Goal: Check status: Check status

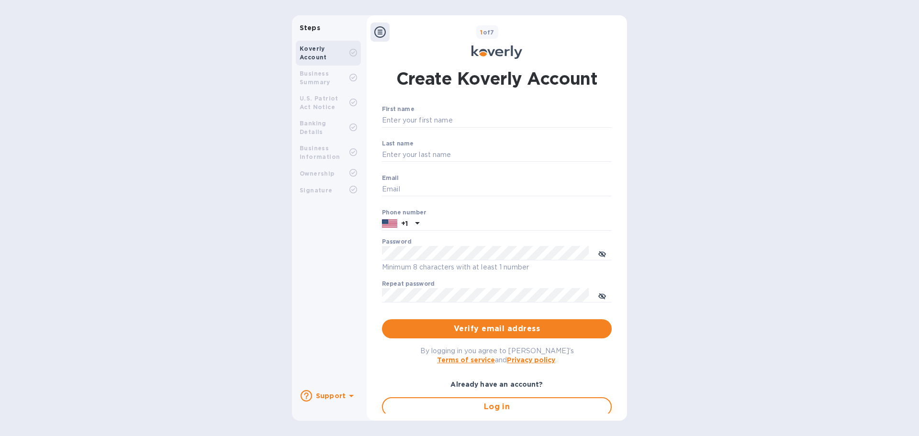
type input "[EMAIL_ADDRESS][DOMAIN_NAME]"
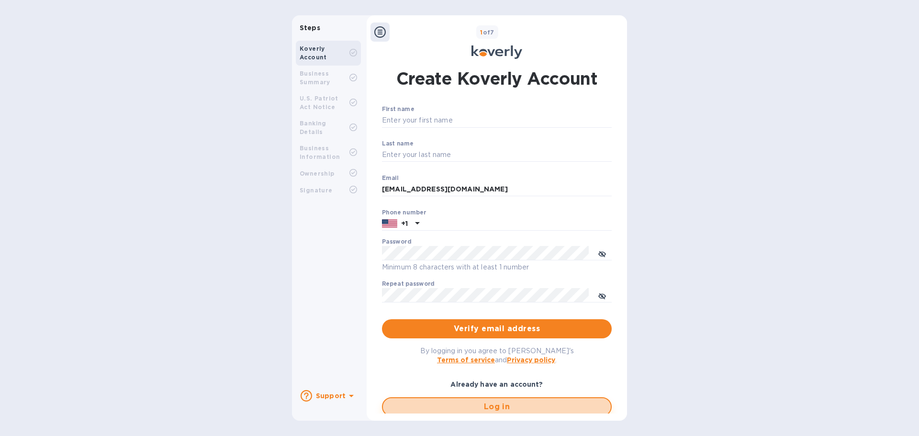
click at [490, 408] on span "Log in" at bounding box center [497, 406] width 213 height 11
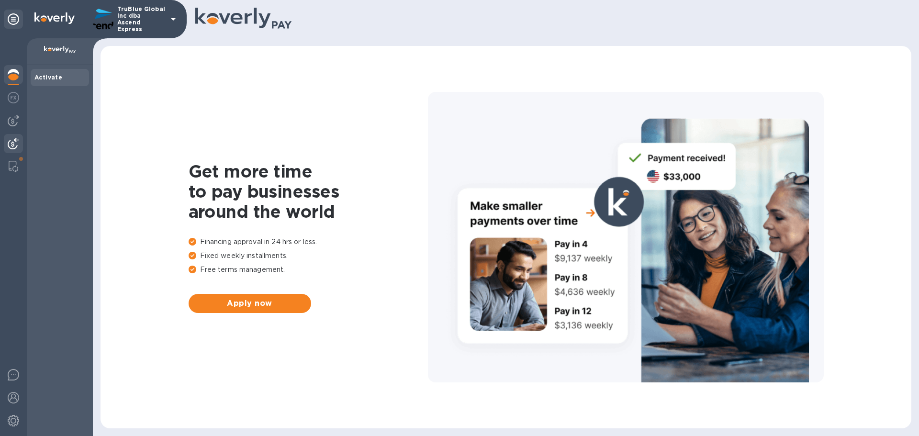
click at [10, 142] on img at bounding box center [13, 143] width 11 height 11
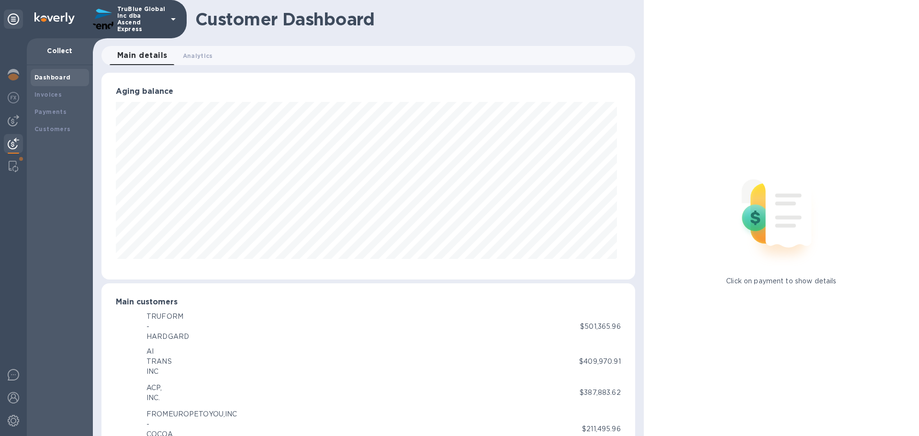
scroll to position [478499, 478176]
click at [14, 118] on img at bounding box center [13, 120] width 11 height 11
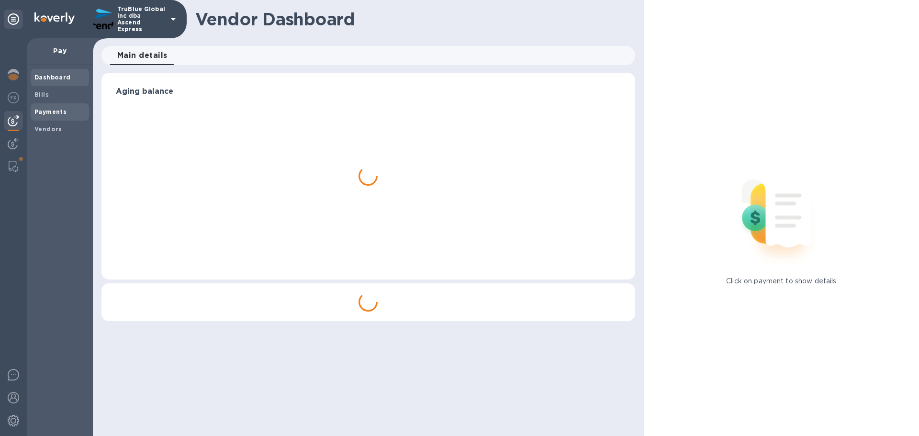
click at [54, 109] on b "Payments" at bounding box center [50, 111] width 32 height 7
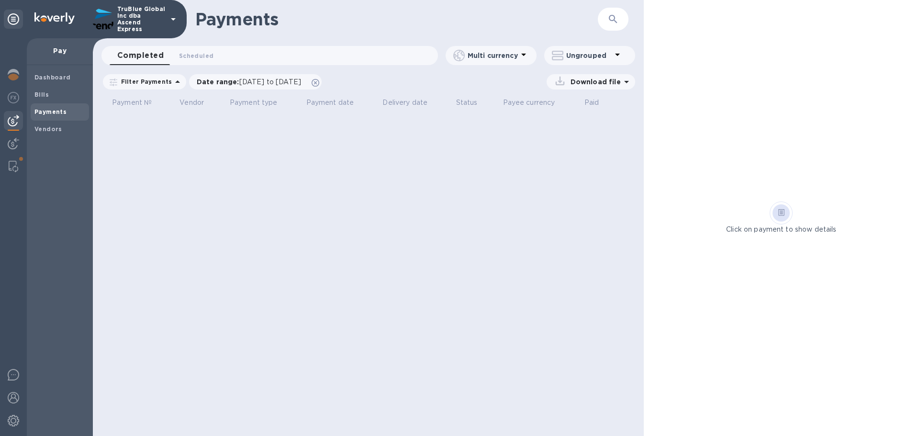
click at [45, 112] on b "Payments" at bounding box center [50, 111] width 32 height 7
click at [10, 143] on img at bounding box center [13, 143] width 11 height 11
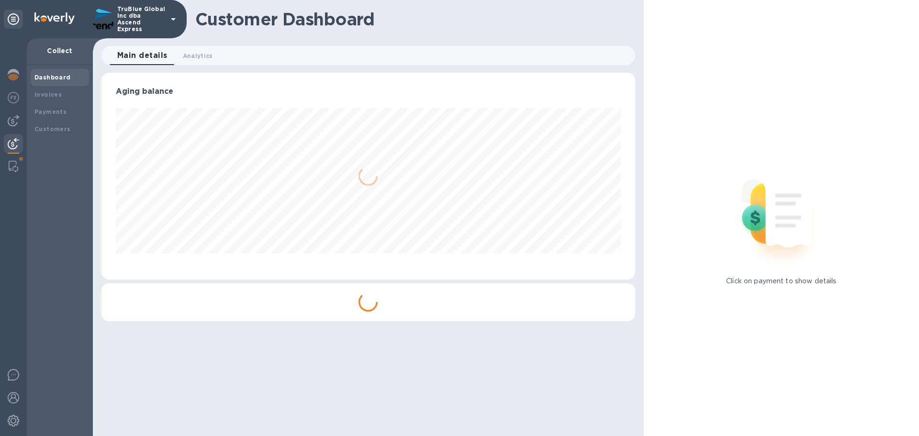
scroll to position [207, 533]
click at [44, 111] on b "Payments" at bounding box center [50, 111] width 32 height 7
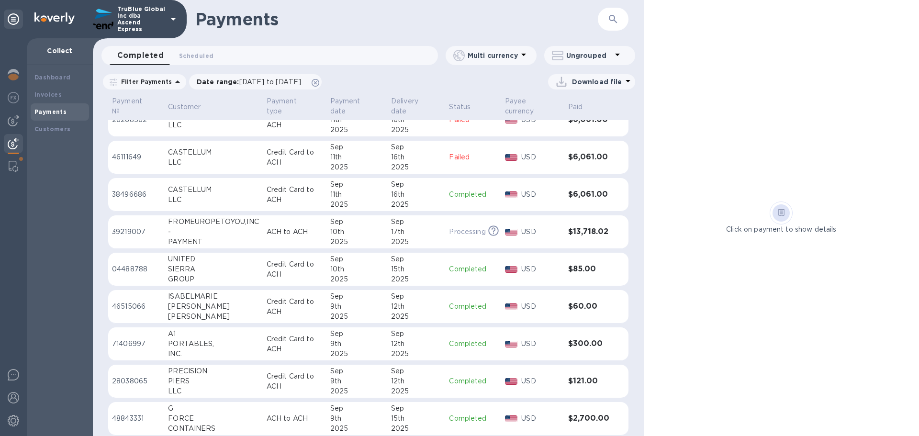
scroll to position [476, 0]
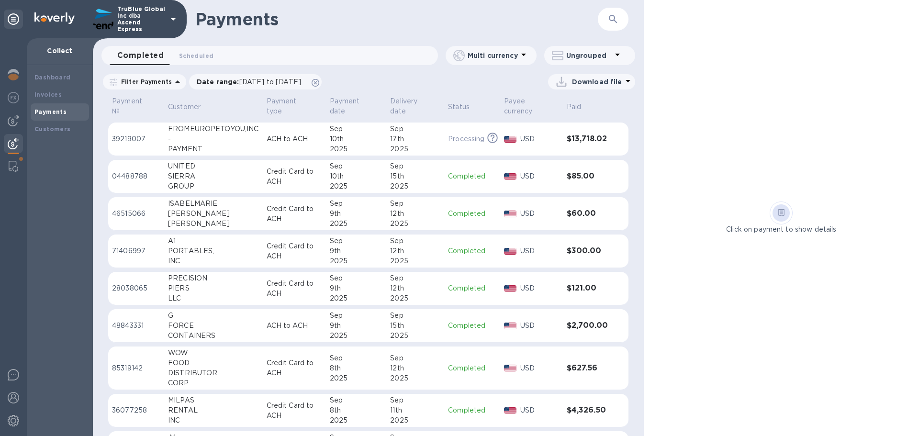
click at [127, 327] on p "48843331" at bounding box center [136, 326] width 48 height 10
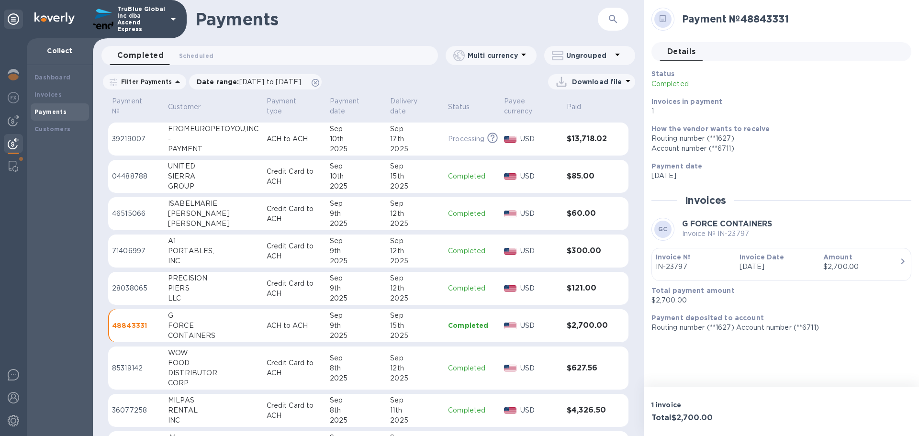
click at [130, 176] on p "04488788" at bounding box center [136, 176] width 48 height 10
drag, startPoint x: 779, startPoint y: 224, endPoint x: 682, endPoint y: 224, distance: 97.7
click at [682, 224] on div "UG UNITED SIERRA GROUP Invoice № IN-23574" at bounding box center [782, 229] width 260 height 23
copy b "UNITED SIERRA GROUP"
